Goal: Transaction & Acquisition: Download file/media

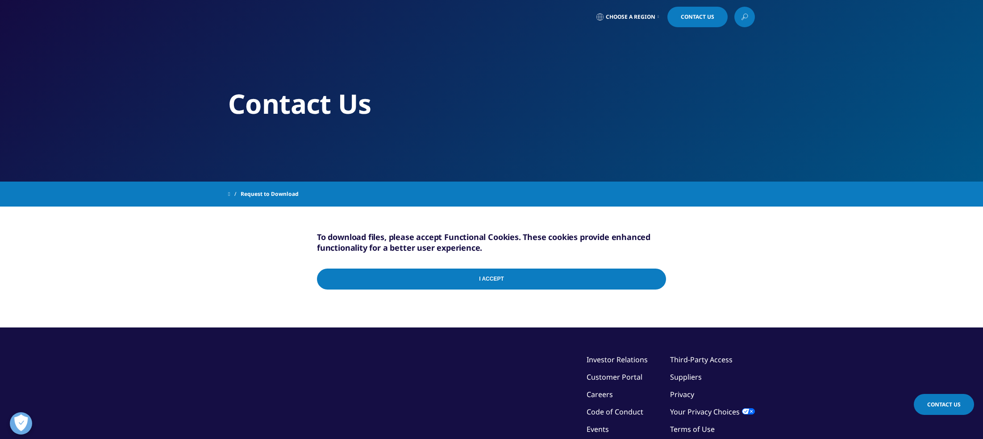
click at [495, 279] on input "I Accept" at bounding box center [491, 279] width 349 height 21
click at [649, 279] on input "I Accept" at bounding box center [491, 279] width 349 height 21
